Goal: Information Seeking & Learning: Check status

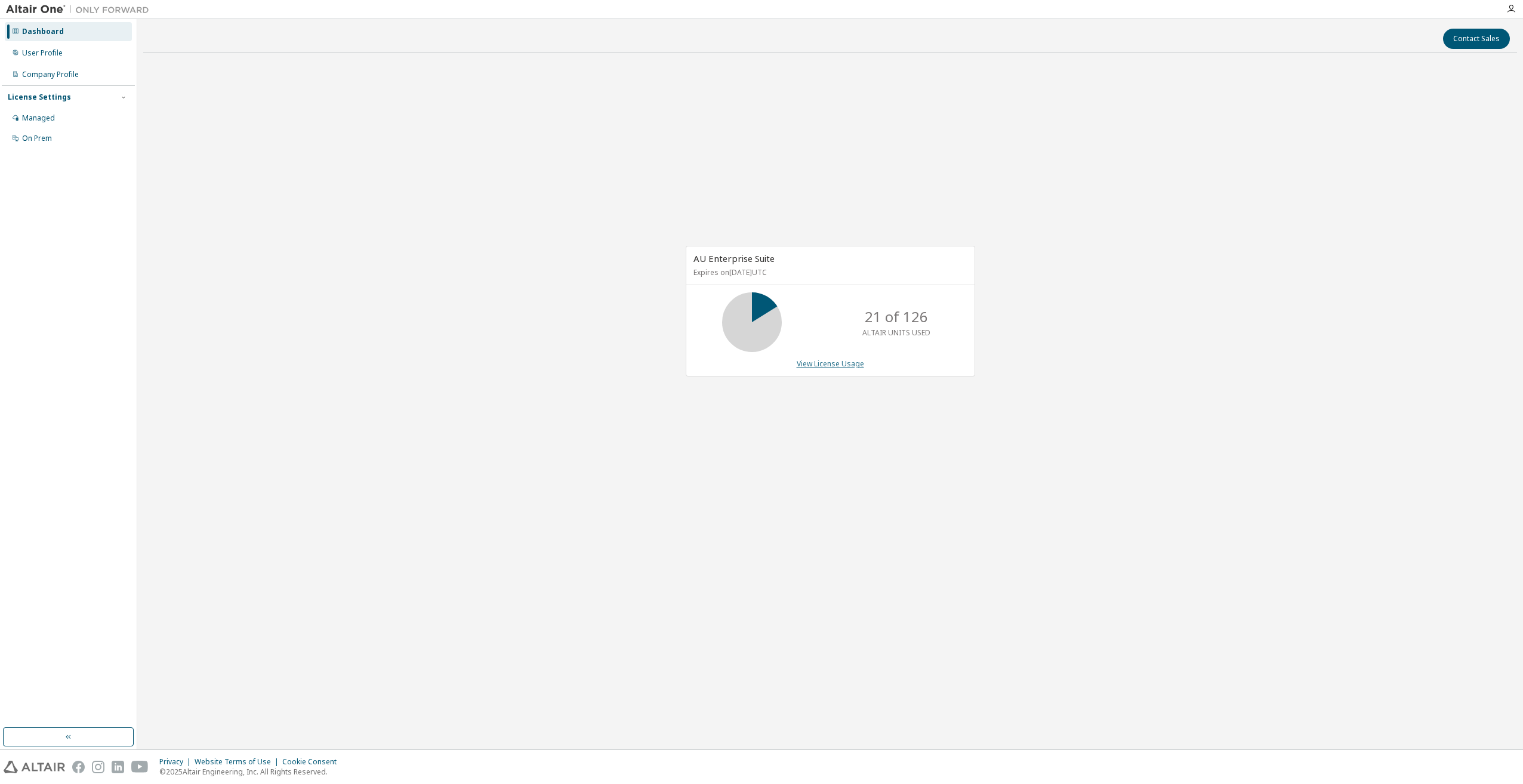
click at [817, 368] on link "View License Usage" at bounding box center [830, 363] width 67 height 11
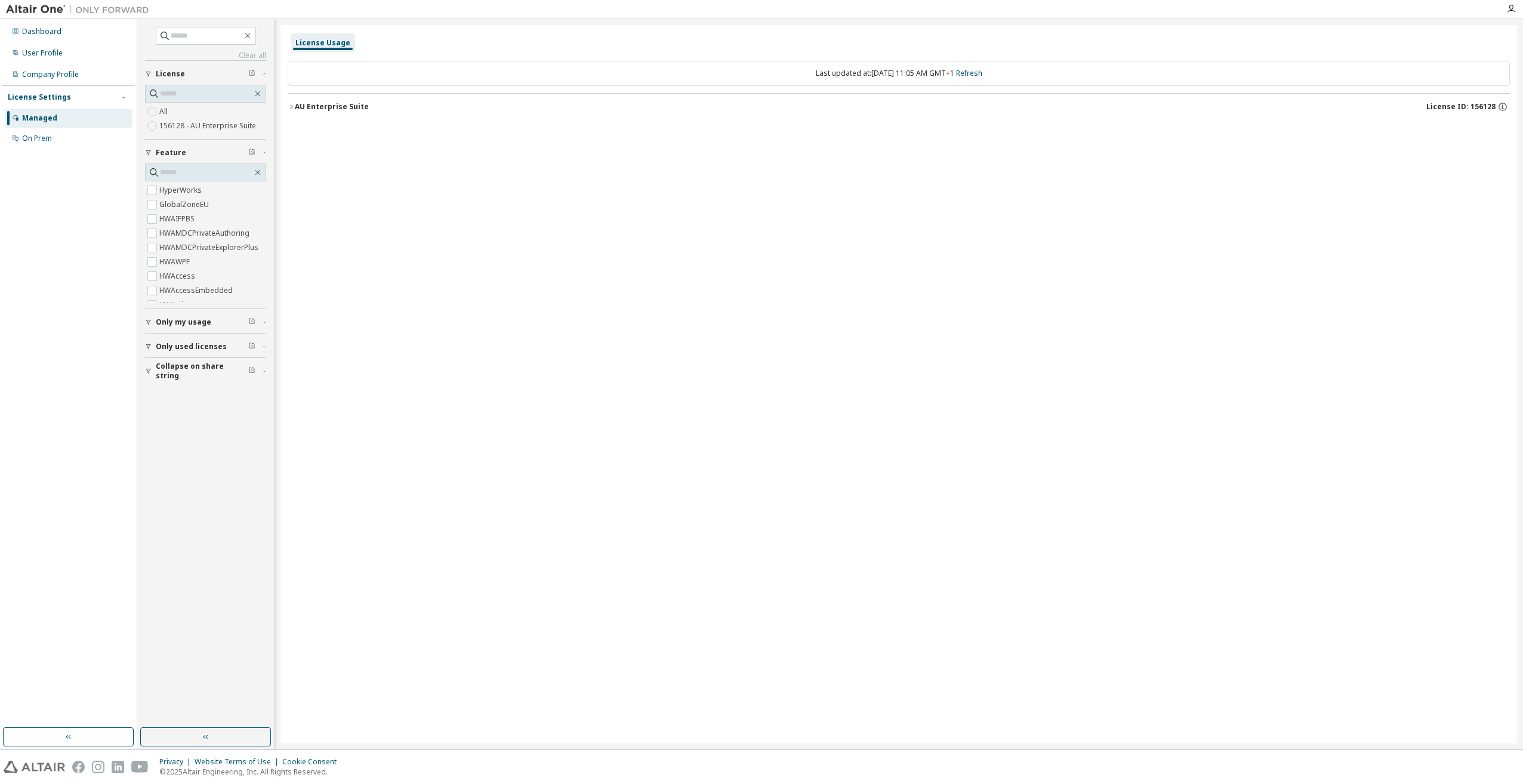
click at [186, 342] on span "Only used licenses" at bounding box center [191, 347] width 71 height 10
click at [302, 103] on div "AU Enterprise Suite" at bounding box center [332, 107] width 74 height 10
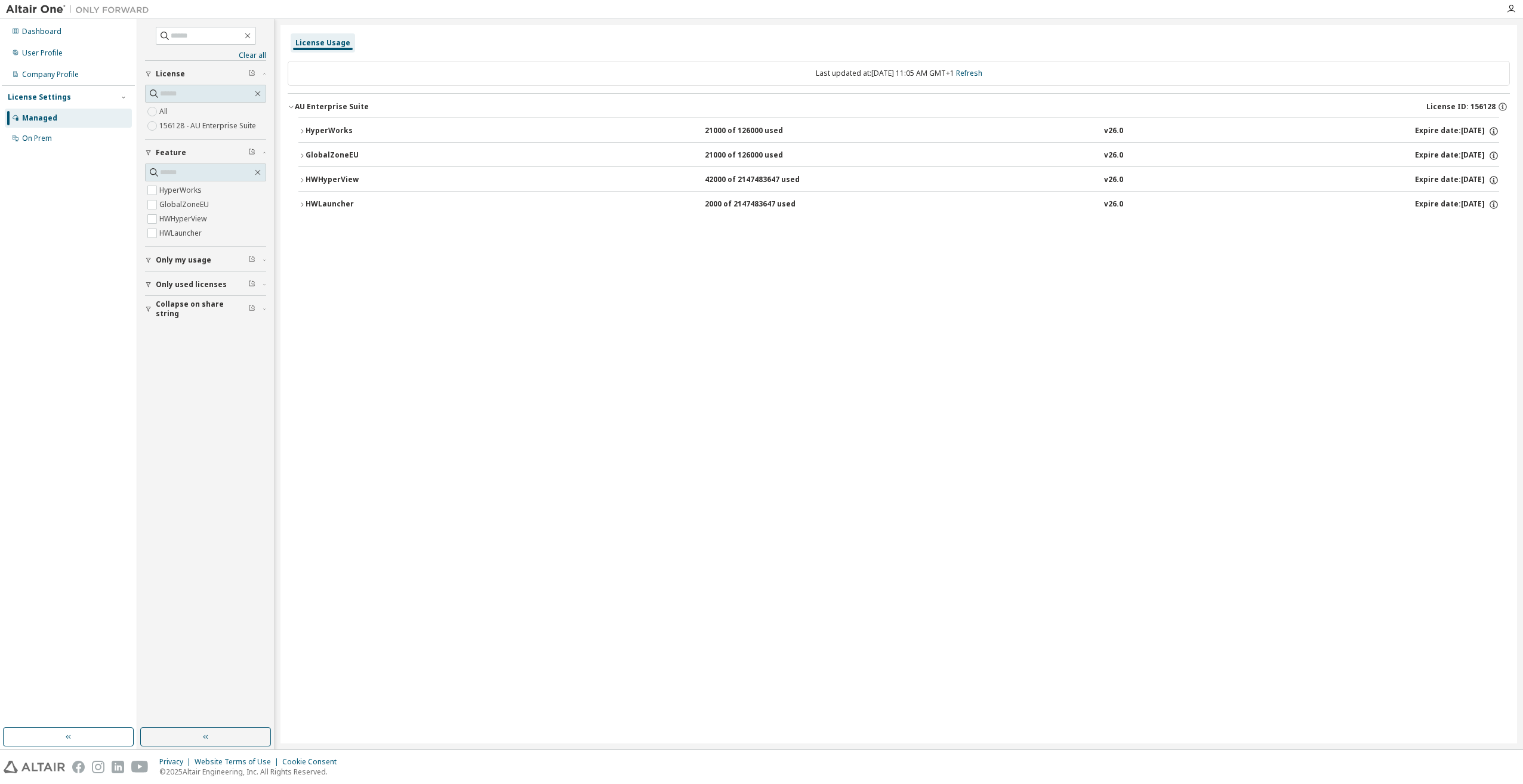
click at [306, 132] on div "HyperWorks" at bounding box center [359, 131] width 108 height 11
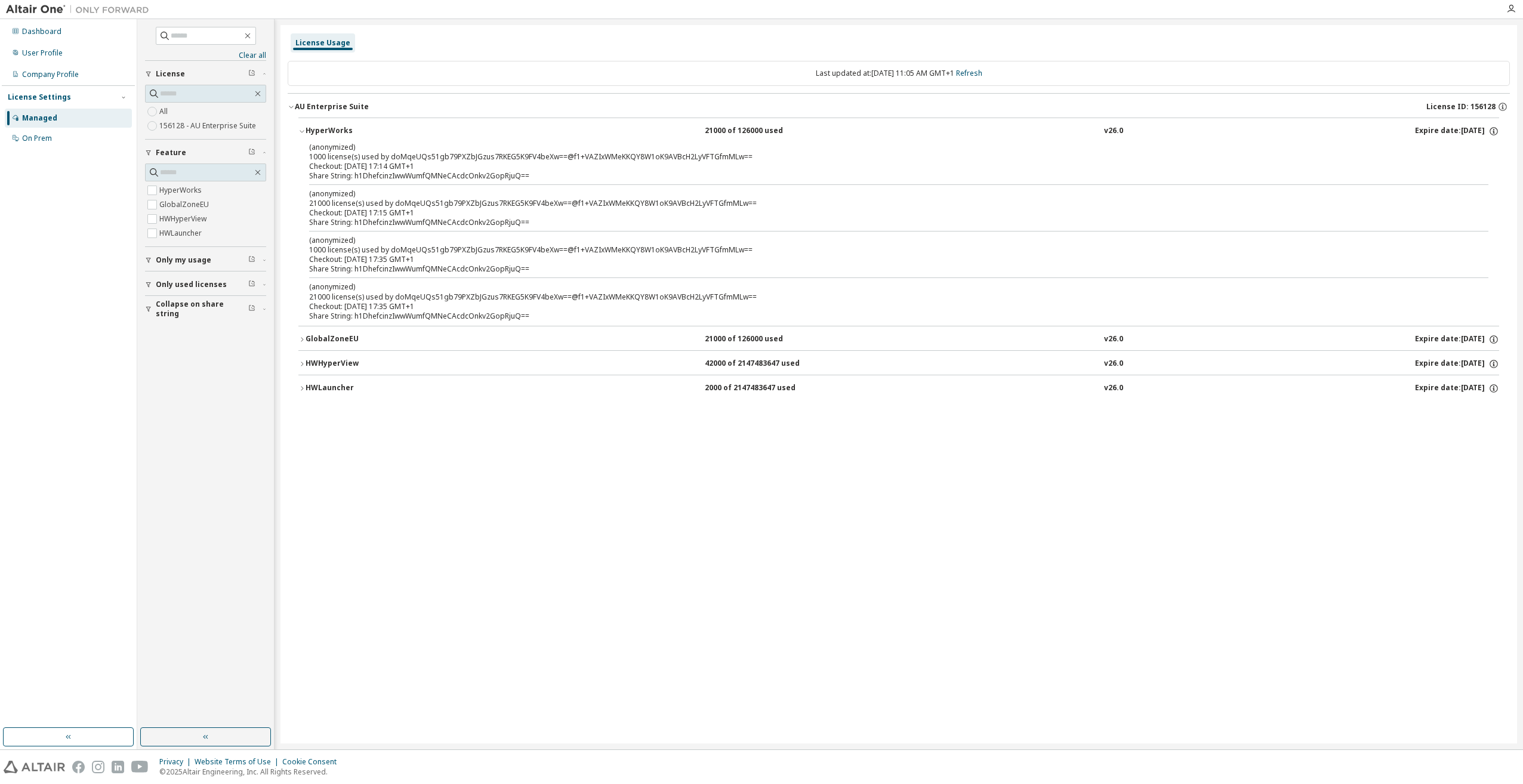
click at [306, 132] on div "HyperWorks" at bounding box center [359, 131] width 108 height 11
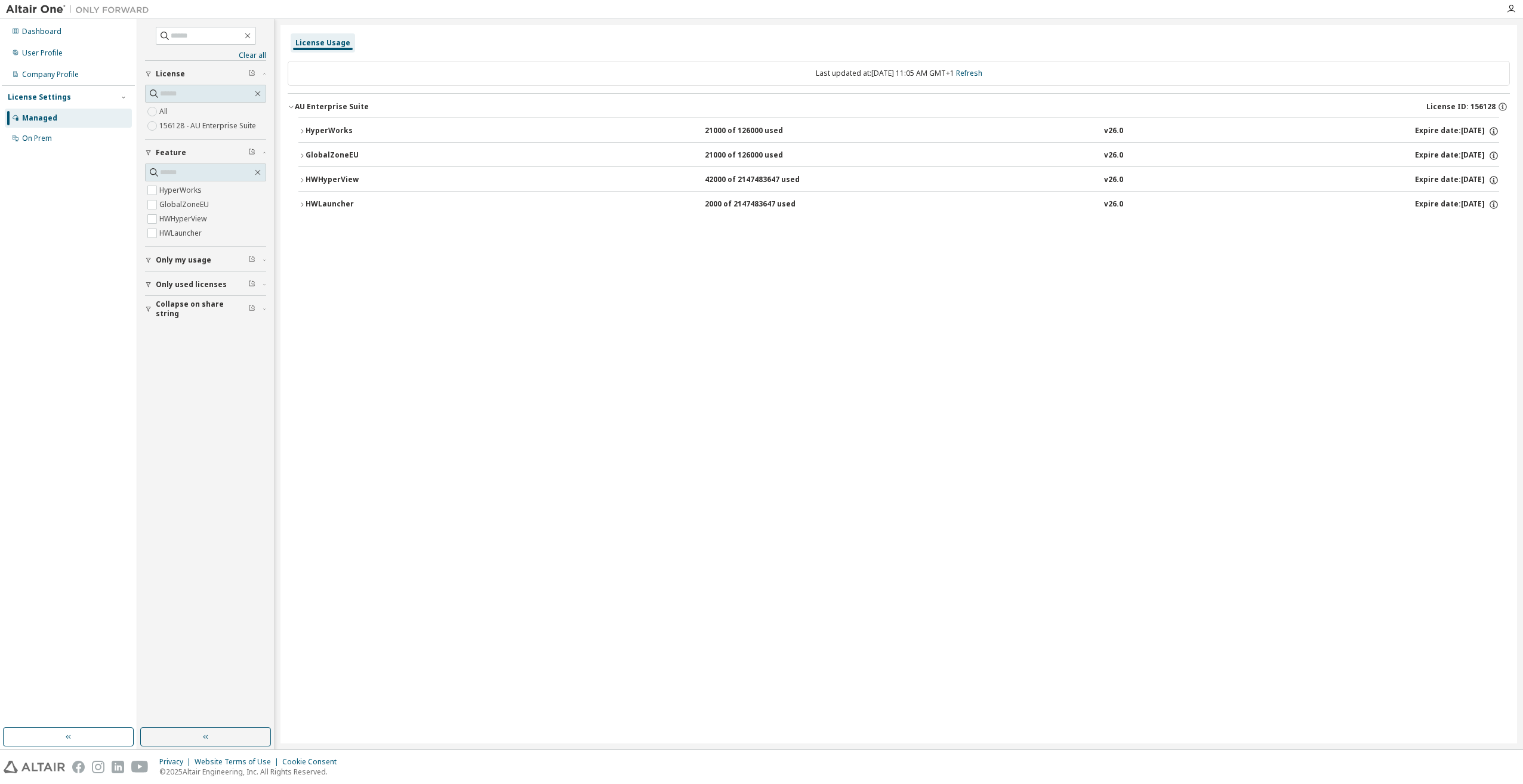
click at [302, 159] on icon "button" at bounding box center [302, 155] width 7 height 7
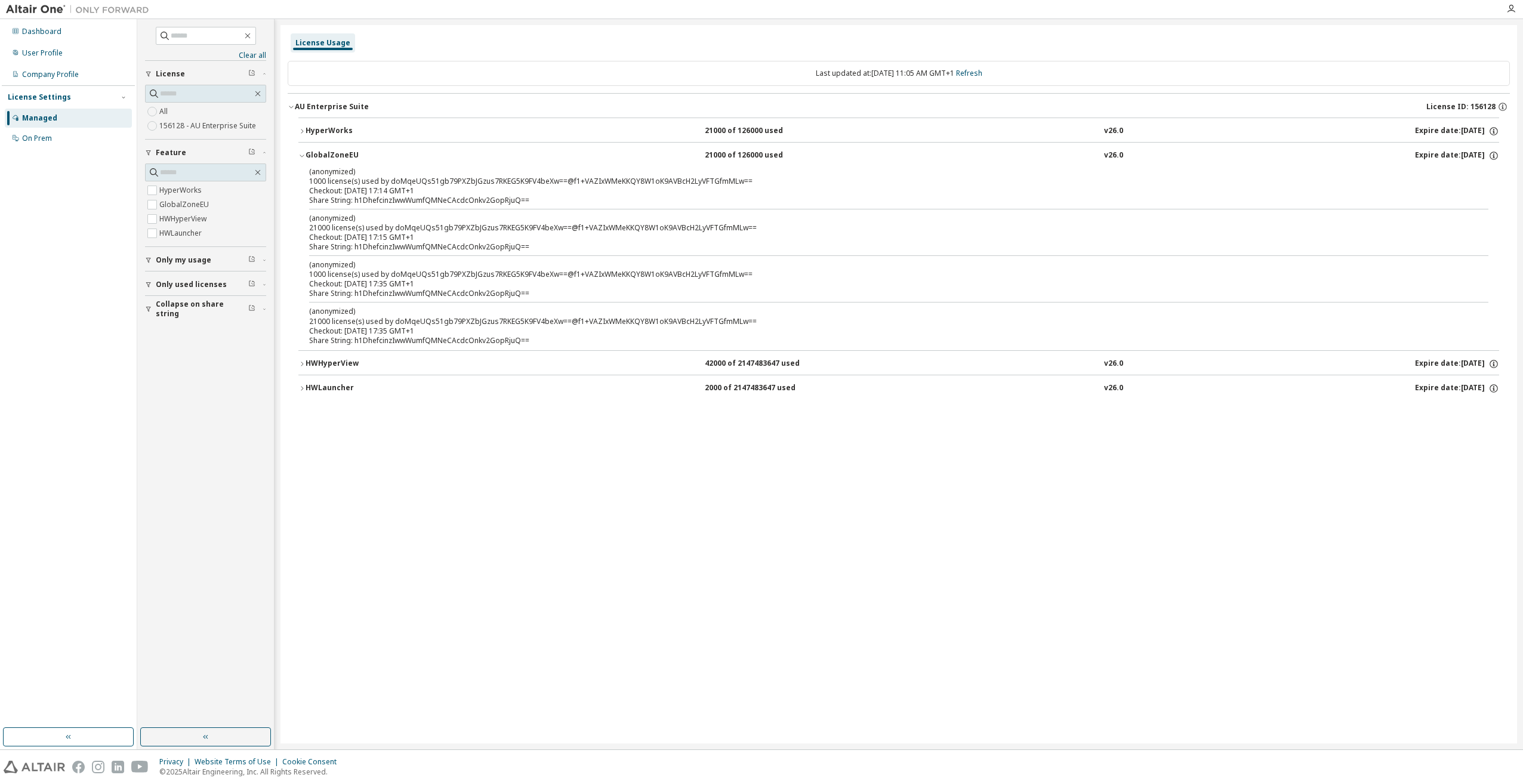
click at [302, 155] on icon "button" at bounding box center [302, 155] width 7 height 7
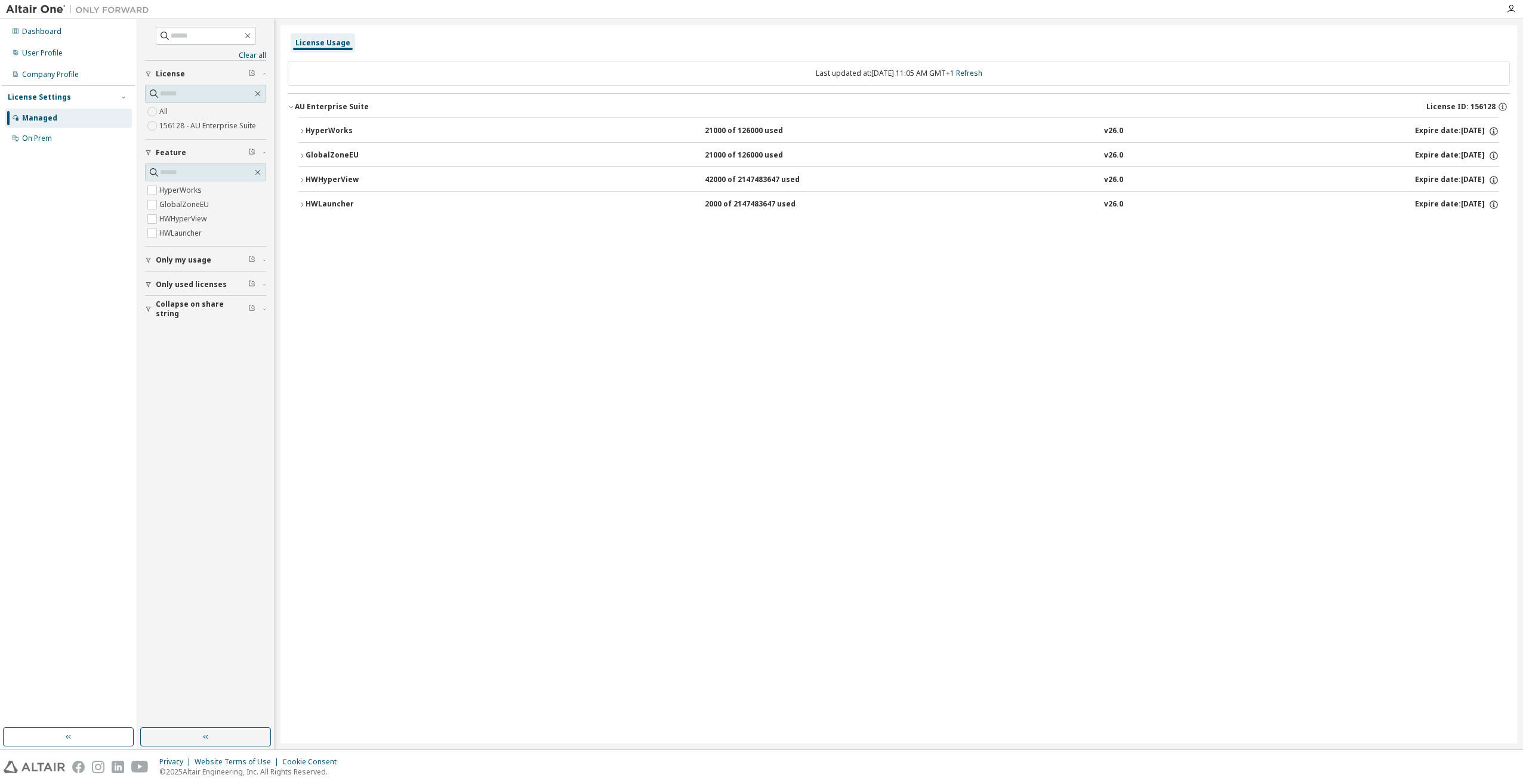
click at [146, 282] on icon "button" at bounding box center [148, 284] width 7 height 7
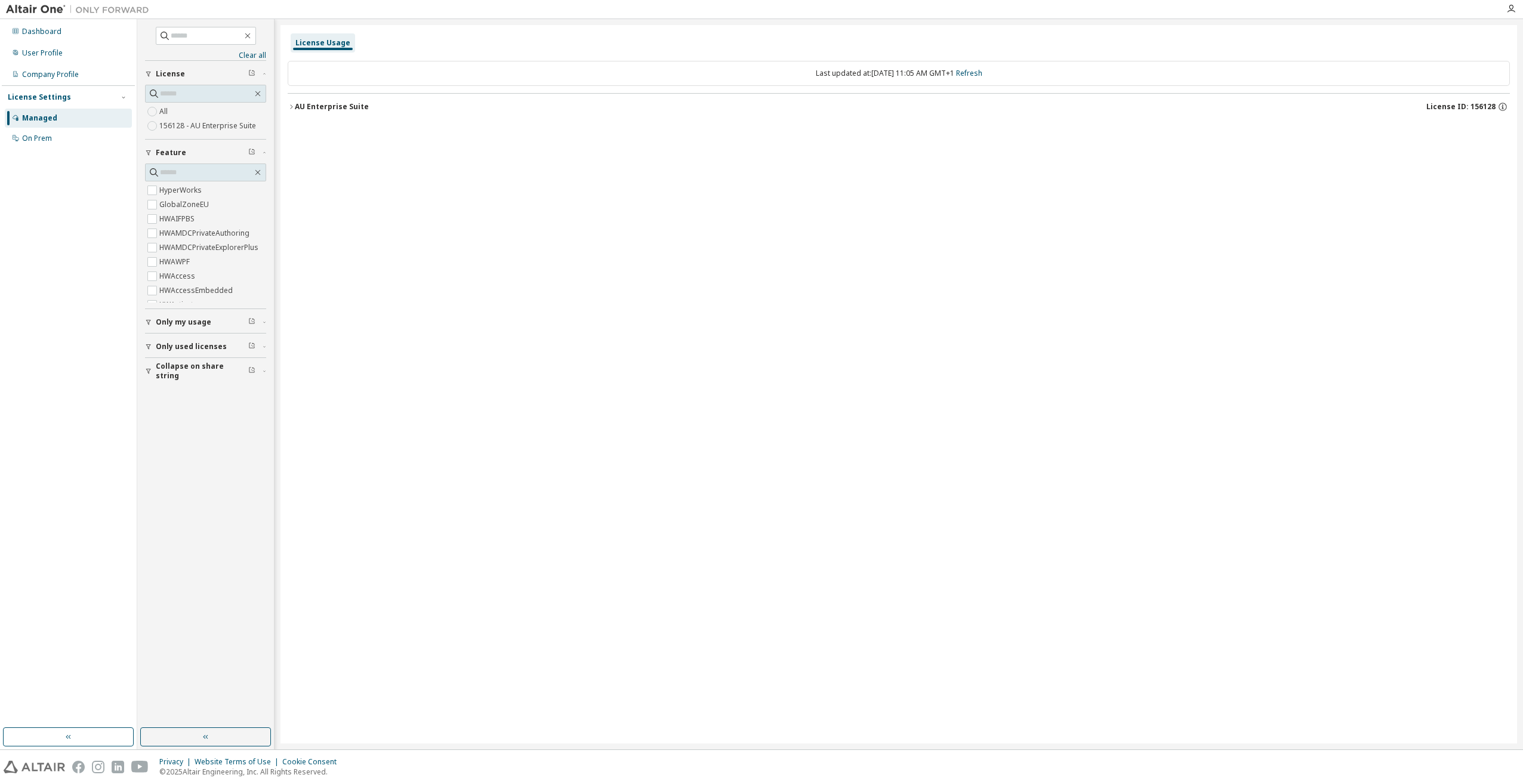
click at [154, 342] on button "Only used licenses" at bounding box center [206, 346] width 121 height 26
click at [253, 345] on icon "button" at bounding box center [251, 345] width 7 height 7
click at [170, 348] on span "Only used licenses" at bounding box center [191, 347] width 71 height 10
click at [217, 178] on input "text" at bounding box center [206, 172] width 92 height 12
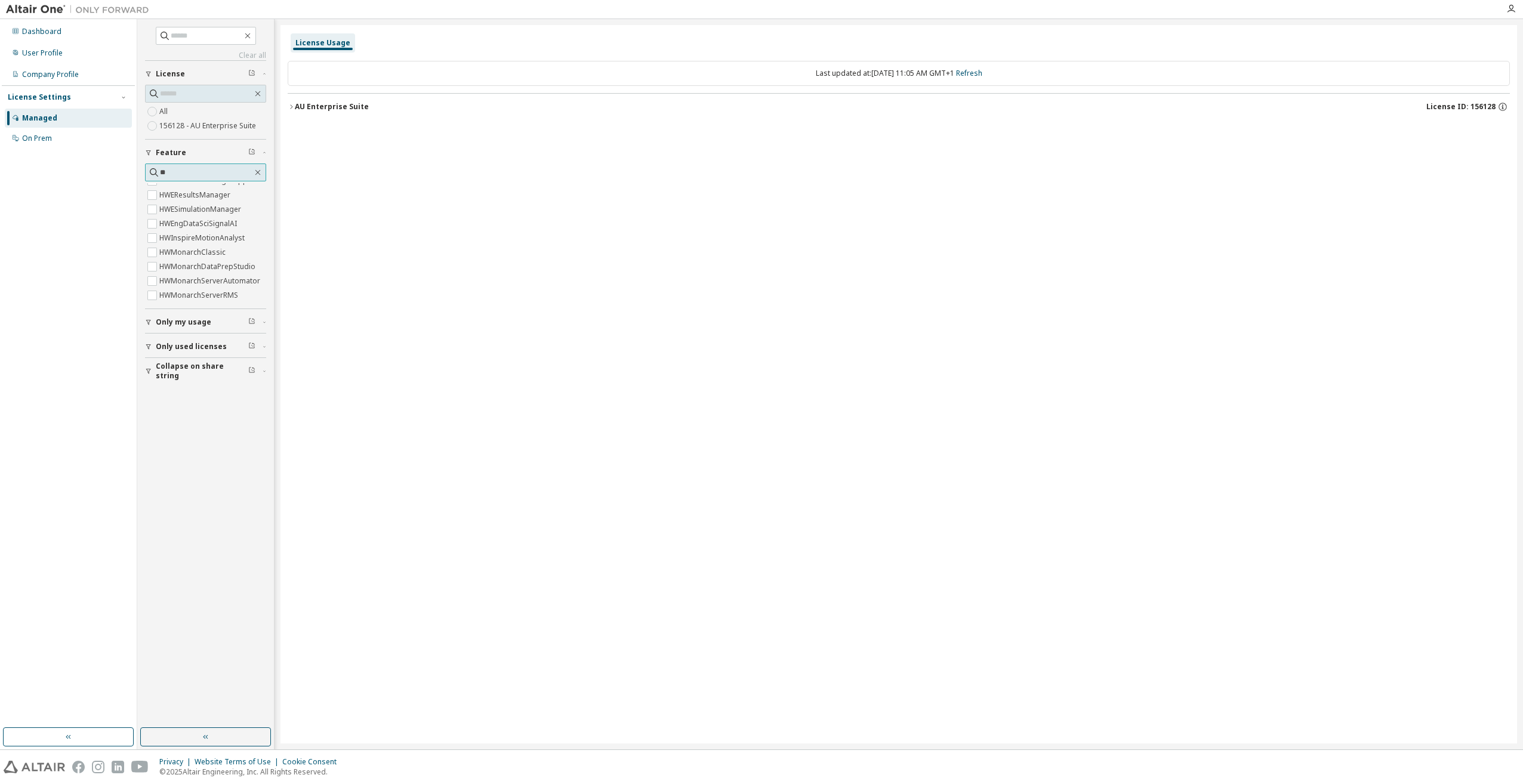
scroll to position [0, 0]
type input "***"
click at [178, 212] on label "HWnanoFluidX" at bounding box center [184, 219] width 51 height 14
click at [300, 107] on div "AU Enterprise Suite" at bounding box center [332, 107] width 74 height 10
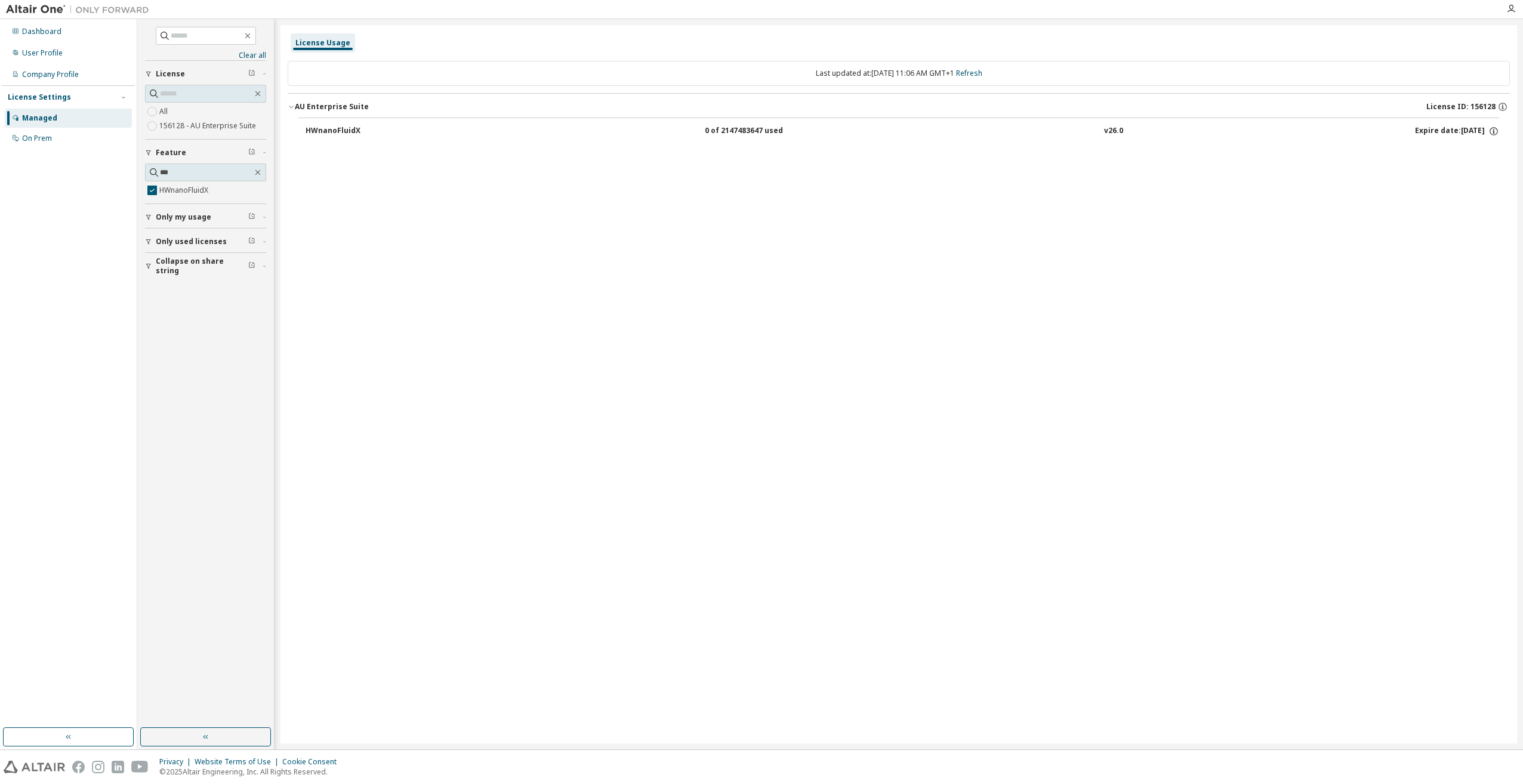
click at [313, 134] on div "HWnanoFluidX" at bounding box center [359, 131] width 108 height 11
click at [753, 132] on div "0 of 2147483647 used" at bounding box center [759, 131] width 108 height 11
click at [1495, 133] on icon "button" at bounding box center [1493, 131] width 11 height 11
click at [340, 130] on div "HWnanoFluidX" at bounding box center [359, 131] width 108 height 11
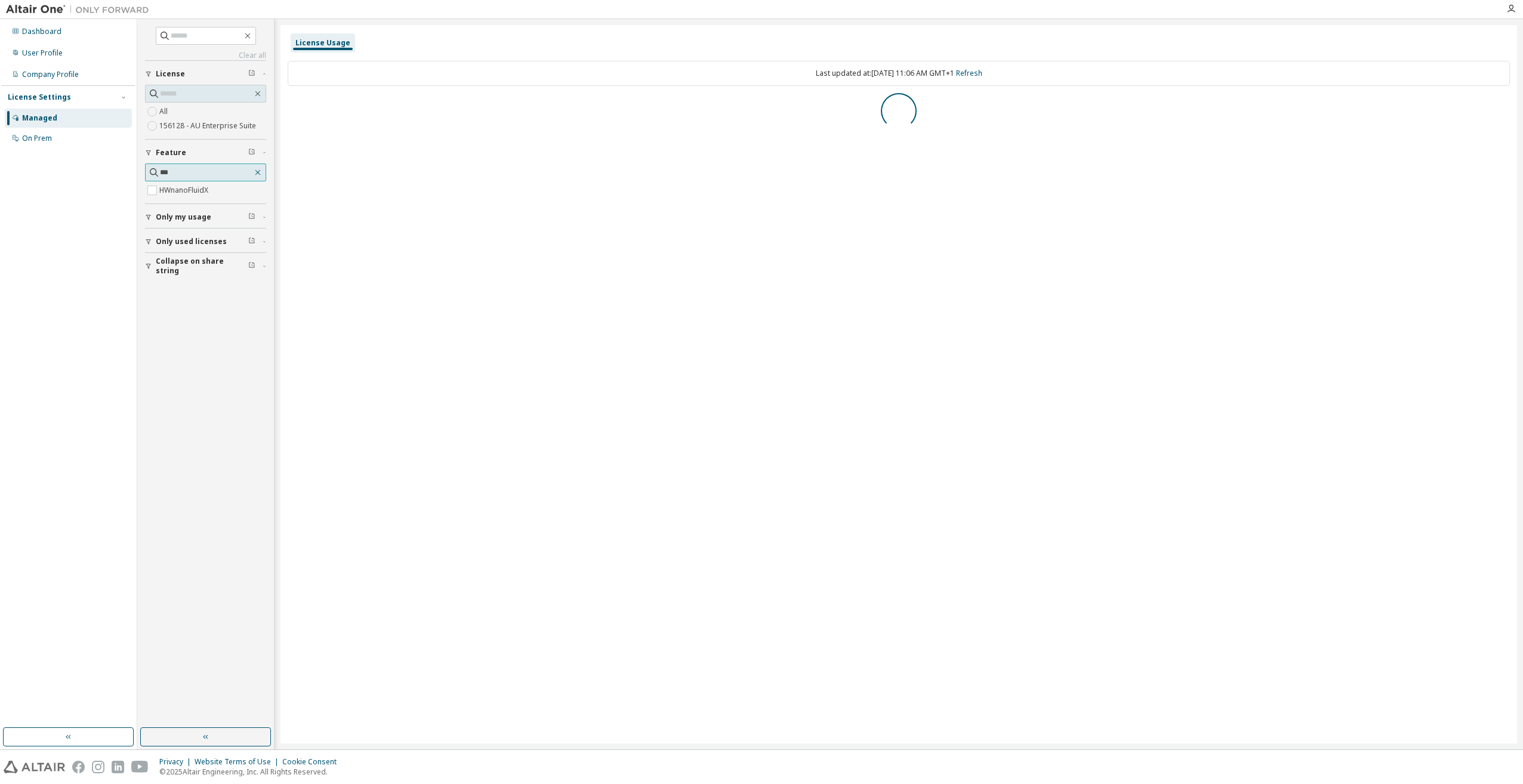
click at [255, 172] on icon "button" at bounding box center [258, 173] width 10 height 10
click at [169, 206] on label "GlobalZoneEU" at bounding box center [185, 205] width 52 height 14
click at [178, 130] on label "156128 - AU Enterprise Suite" at bounding box center [209, 126] width 99 height 14
click at [292, 109] on icon "button" at bounding box center [290, 106] width 7 height 7
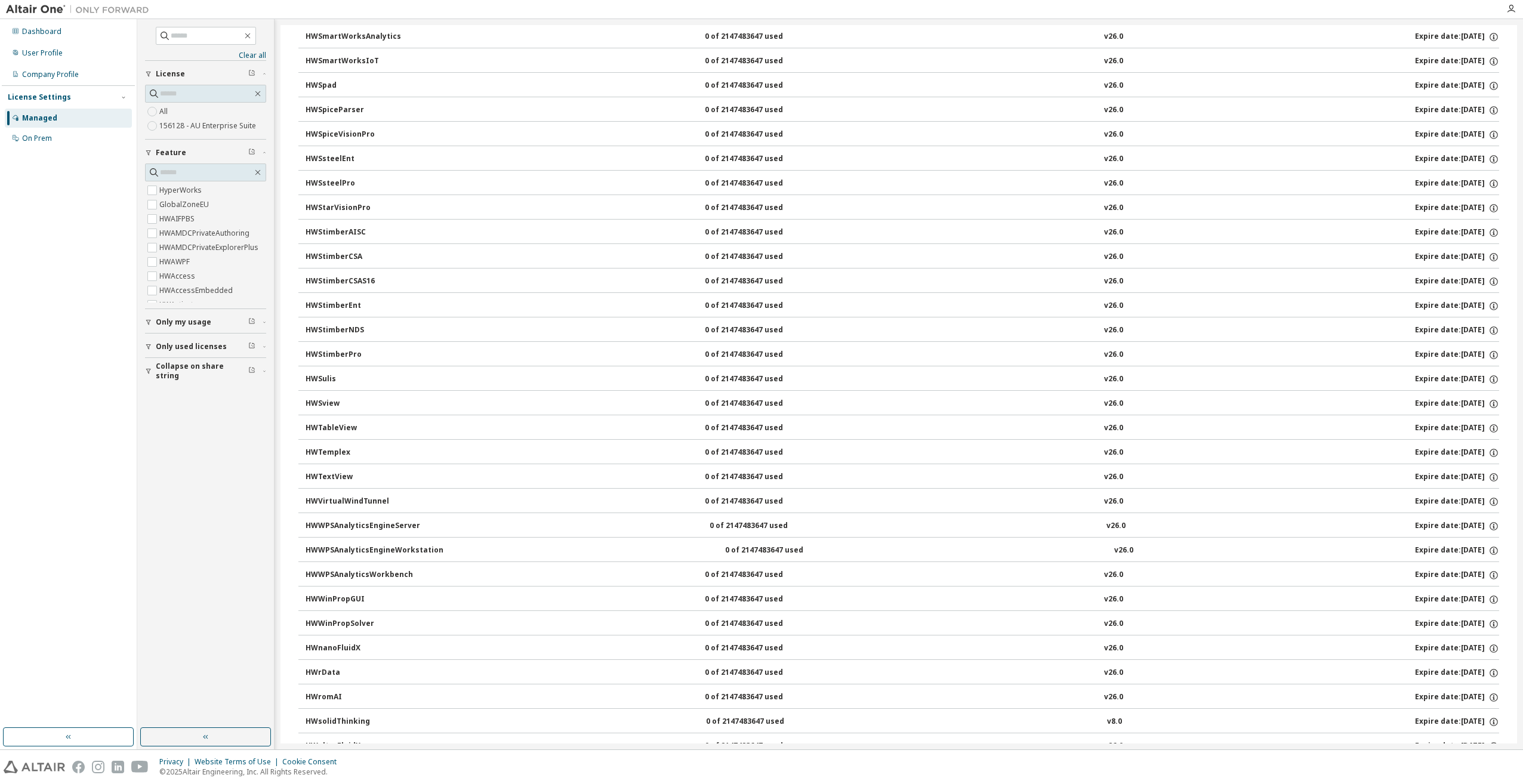
scroll to position [7447, 0]
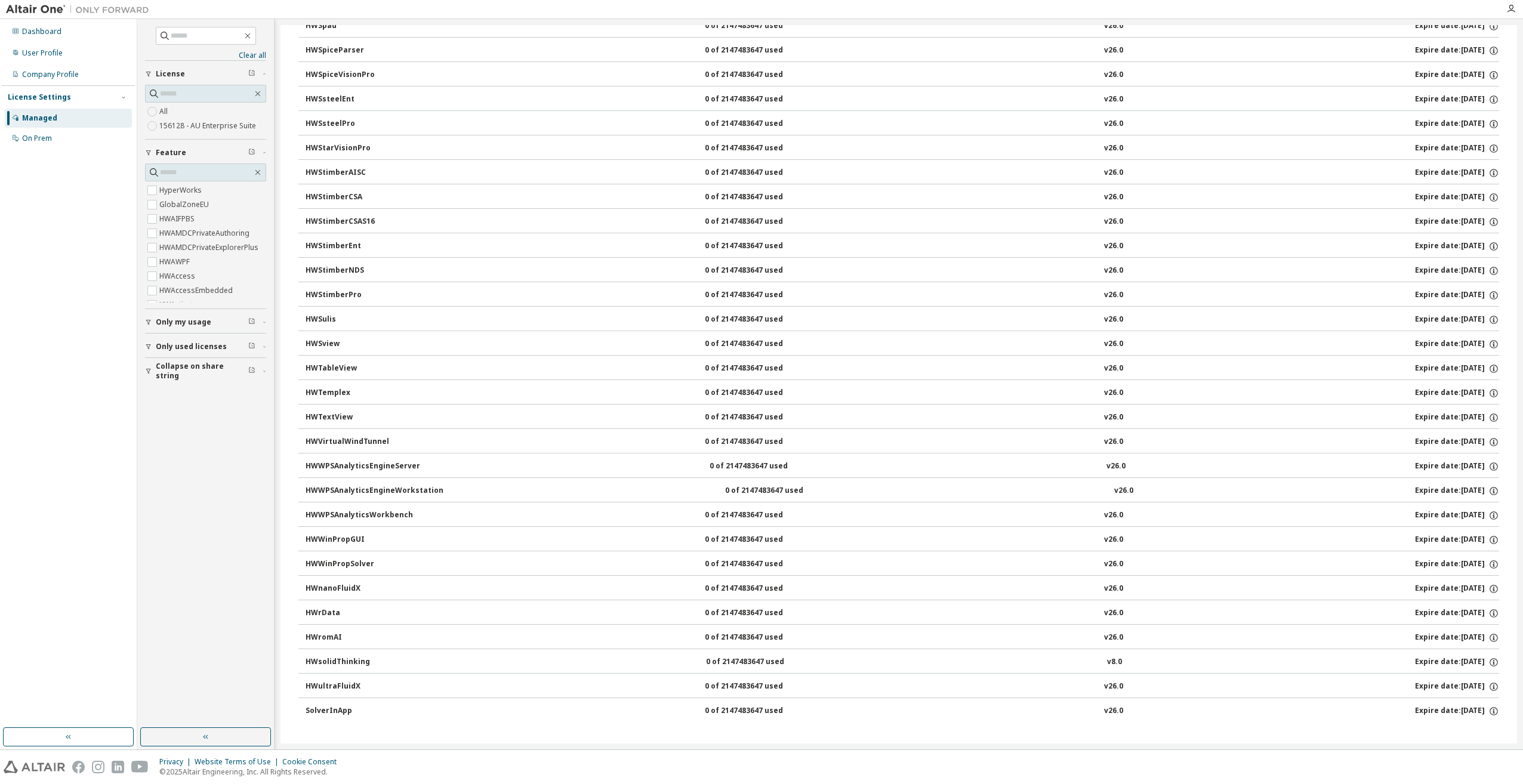
click at [327, 590] on div "HWnanoFluidX" at bounding box center [359, 589] width 108 height 11
click at [344, 590] on div "HWnanoFluidX" at bounding box center [359, 589] width 108 height 11
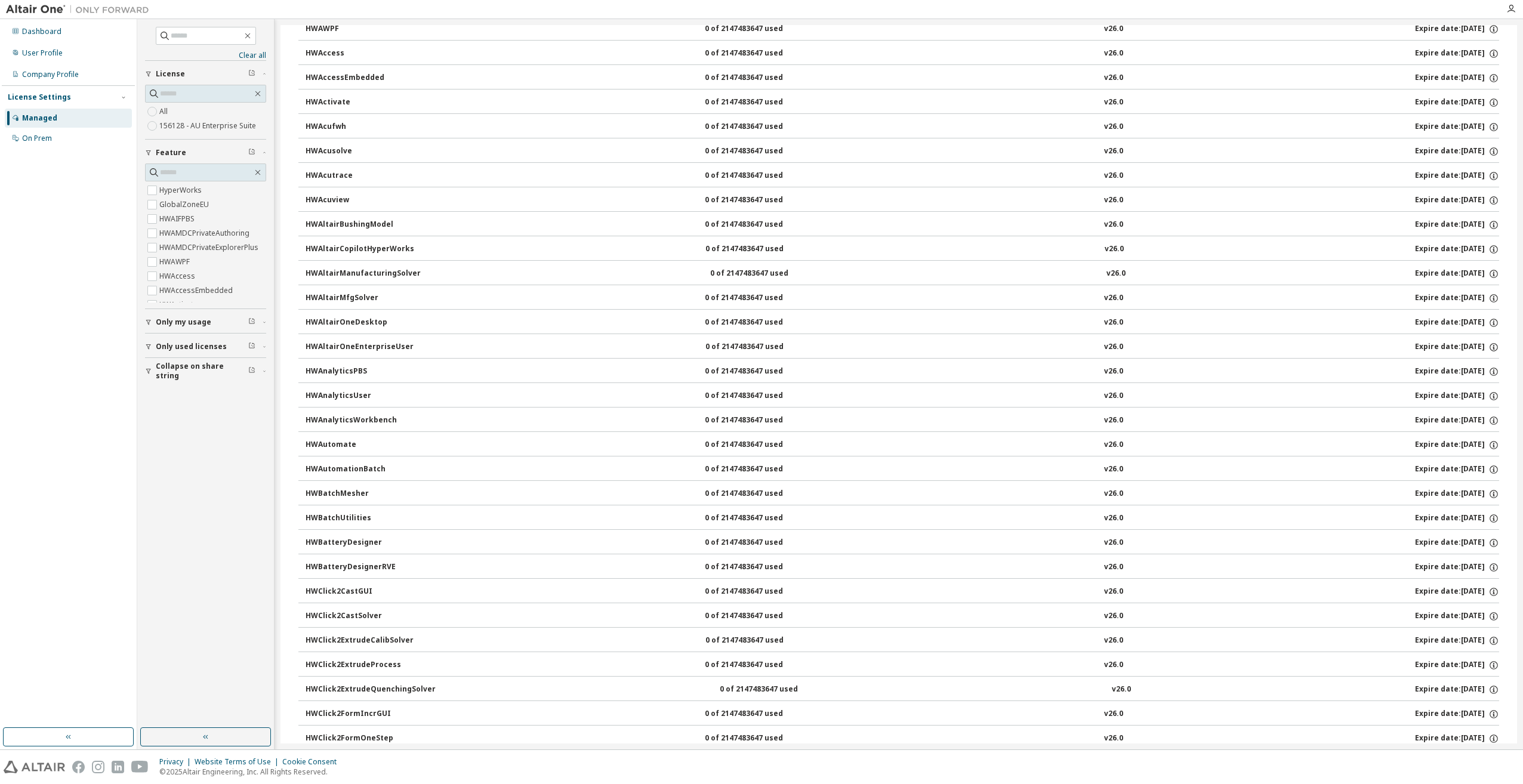
scroll to position [0, 0]
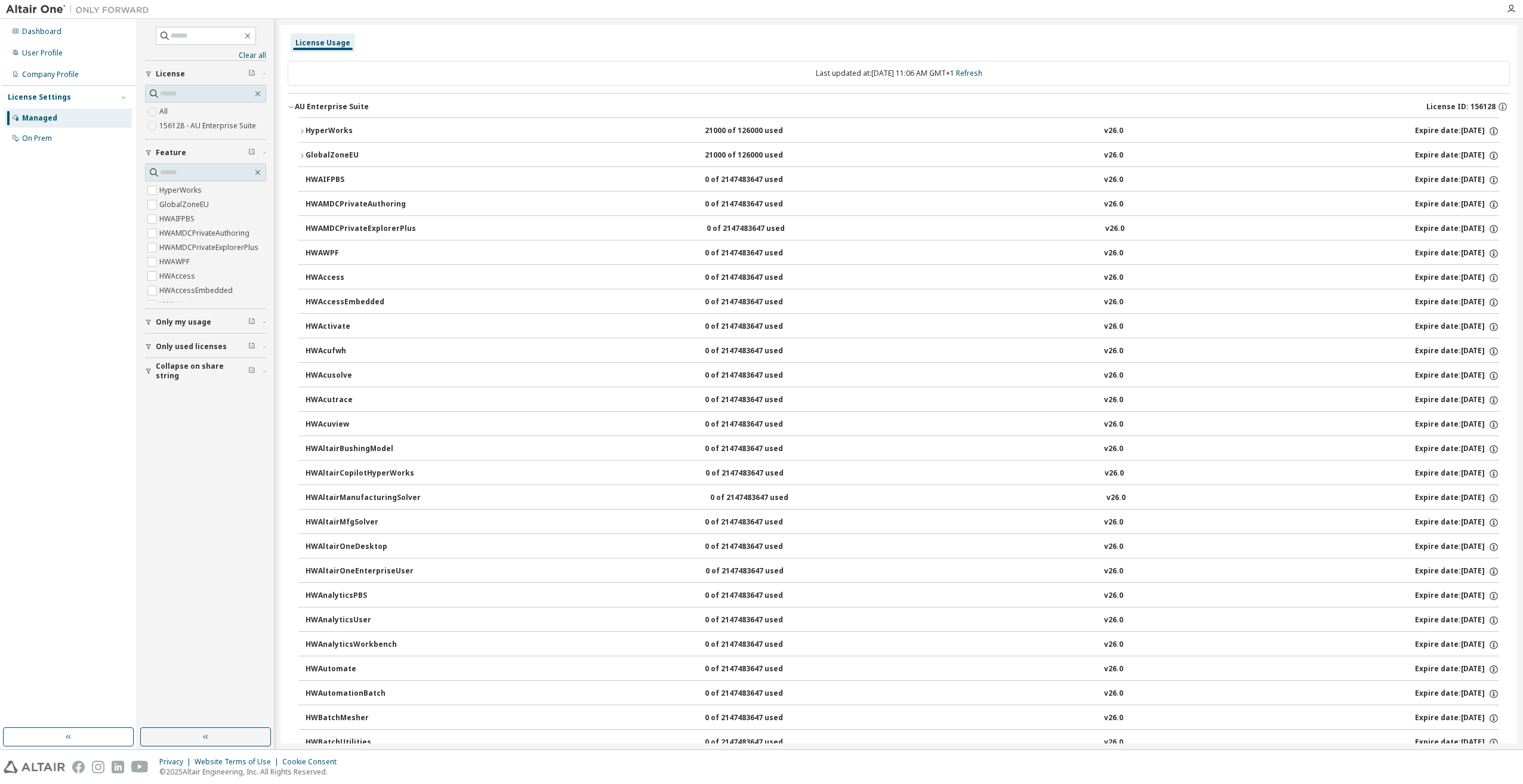
click at [320, 128] on div "HyperWorks" at bounding box center [359, 131] width 108 height 11
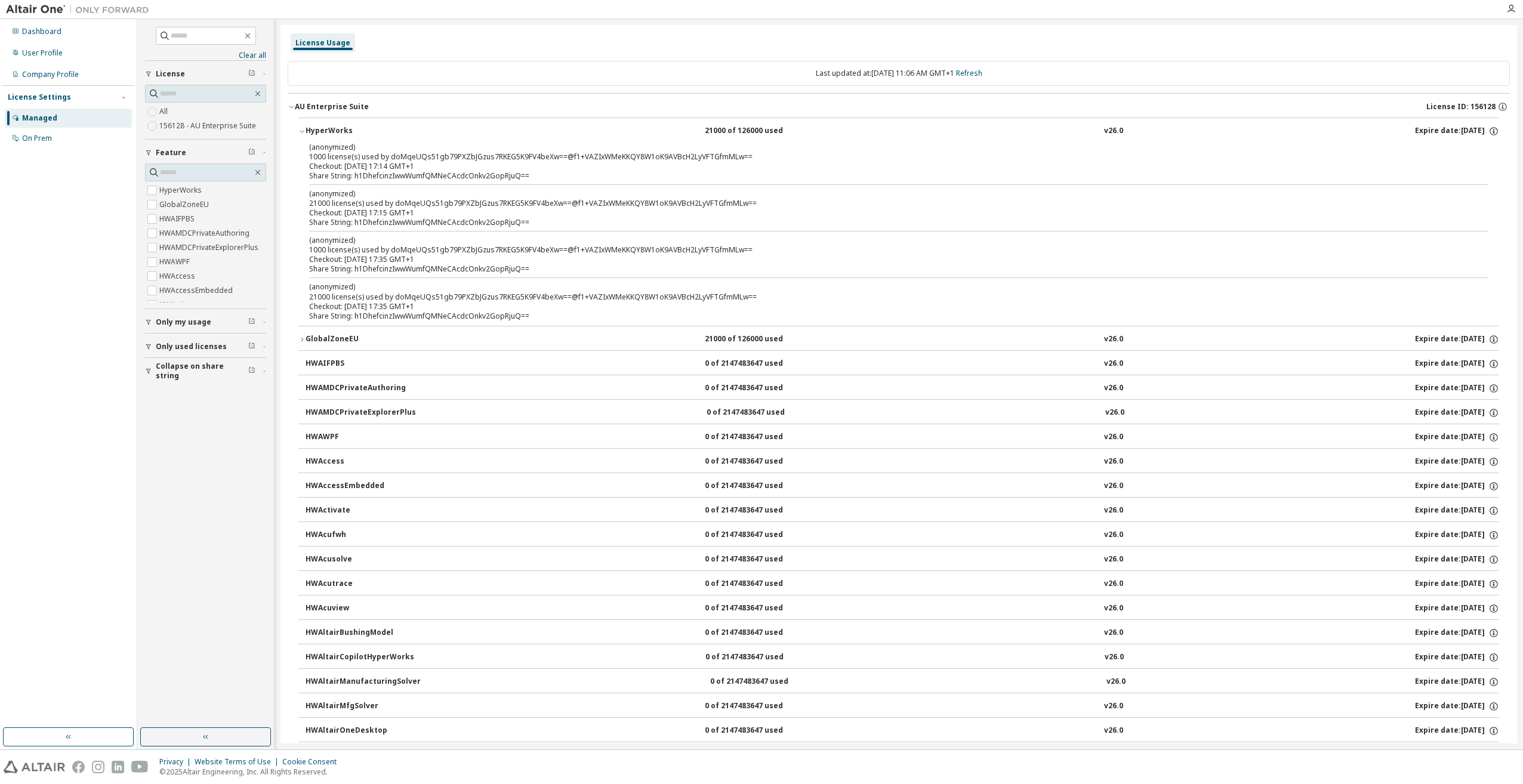
click at [320, 128] on div "HyperWorks" at bounding box center [359, 131] width 108 height 11
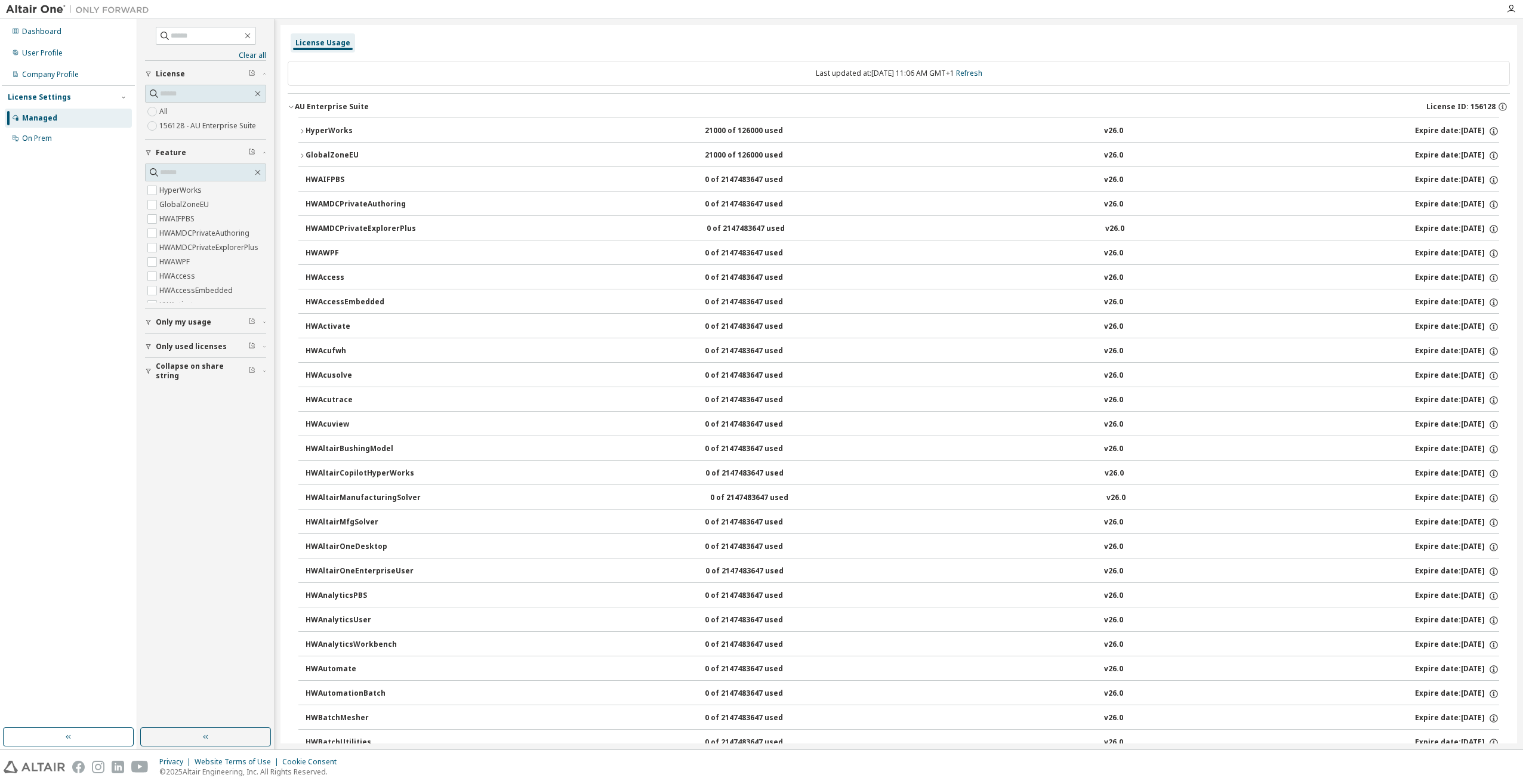
click at [339, 158] on div "GlobalZoneEU" at bounding box center [359, 156] width 108 height 11
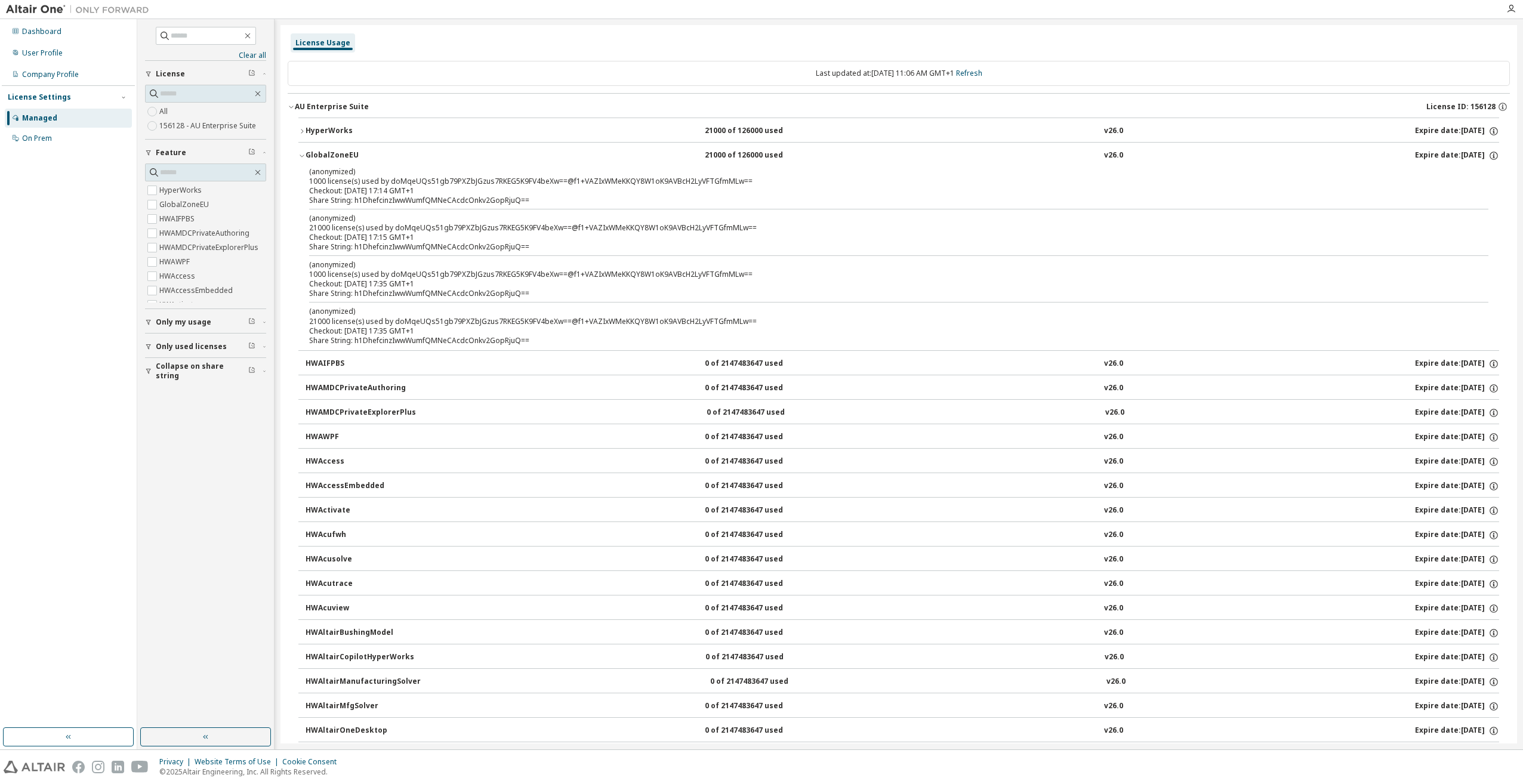
click at [339, 158] on div "GlobalZoneEU" at bounding box center [359, 156] width 108 height 11
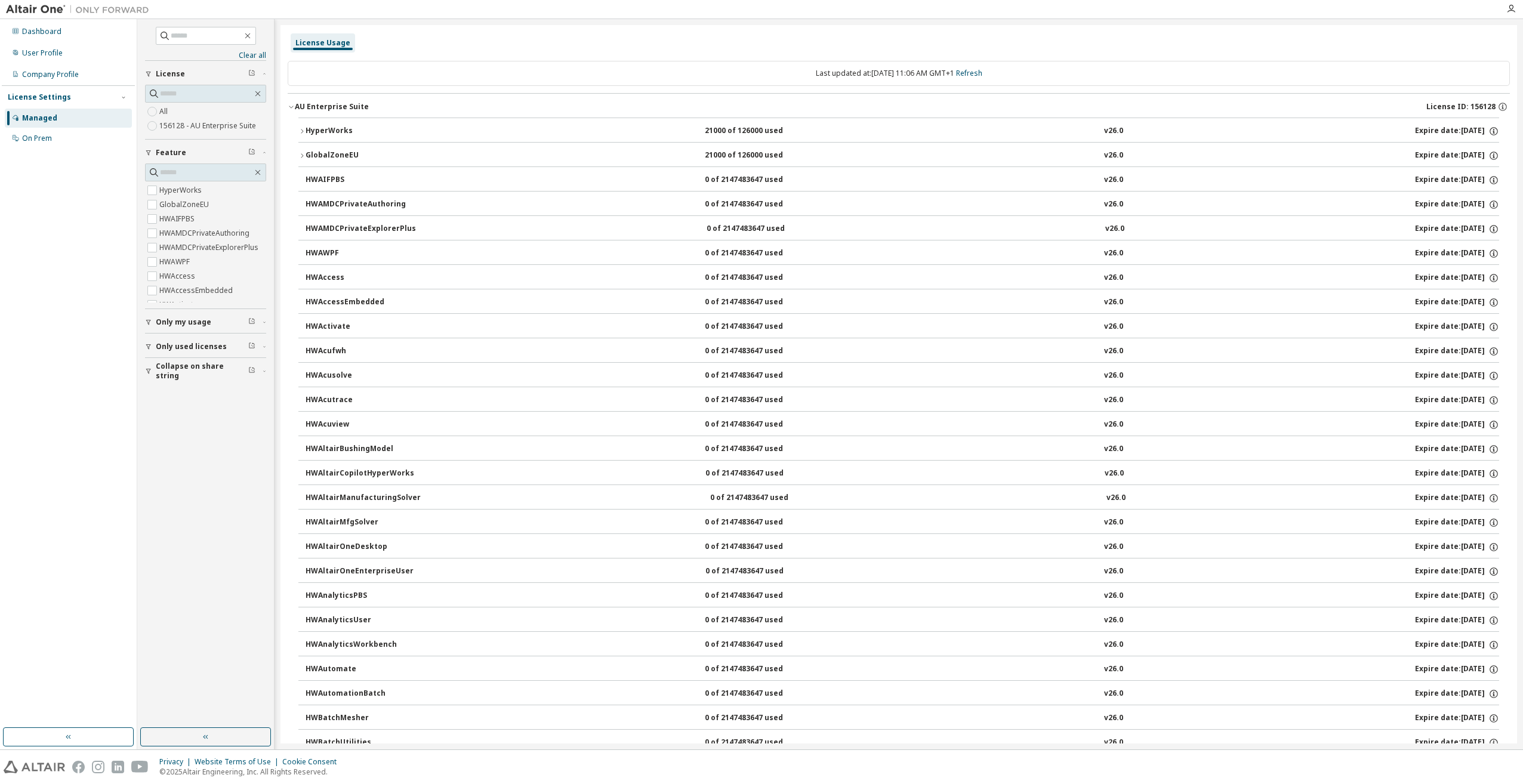
click at [329, 156] on div "GlobalZoneEU" at bounding box center [359, 156] width 108 height 11
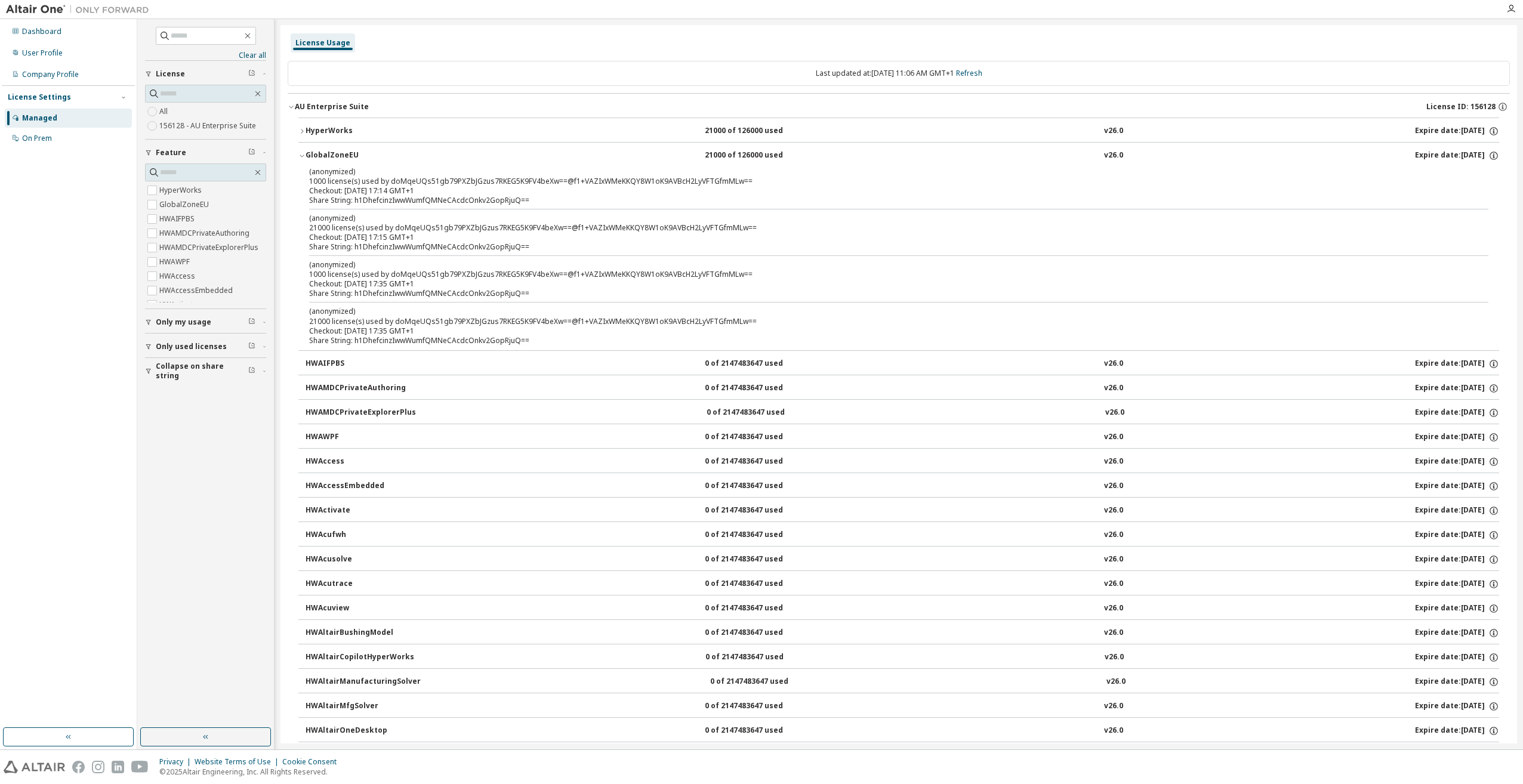
click at [329, 156] on div "GlobalZoneEU" at bounding box center [359, 156] width 108 height 11
